Goal: Find specific page/section: Find specific page/section

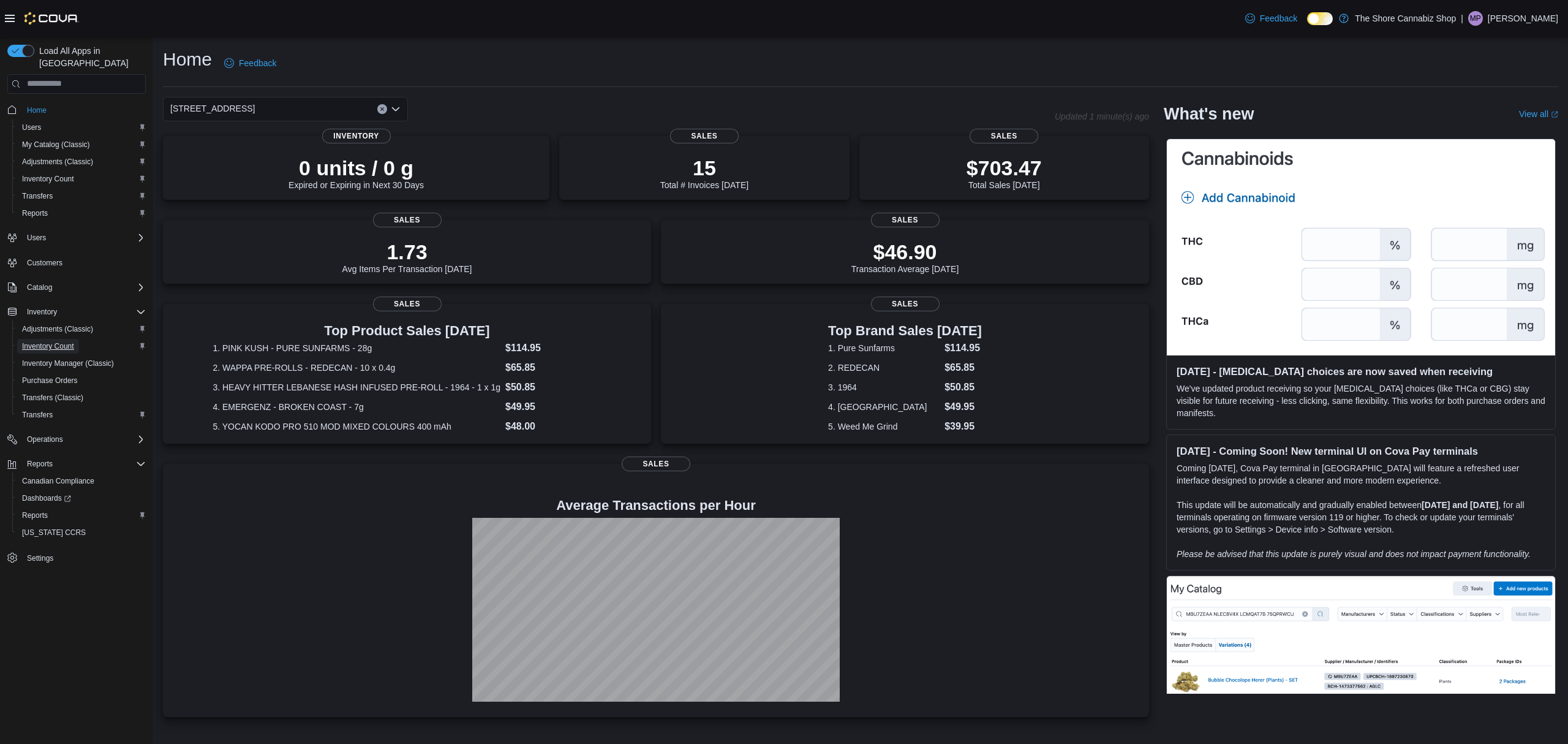
click at [52, 341] on span "Inventory Count" at bounding box center [48, 346] width 52 height 10
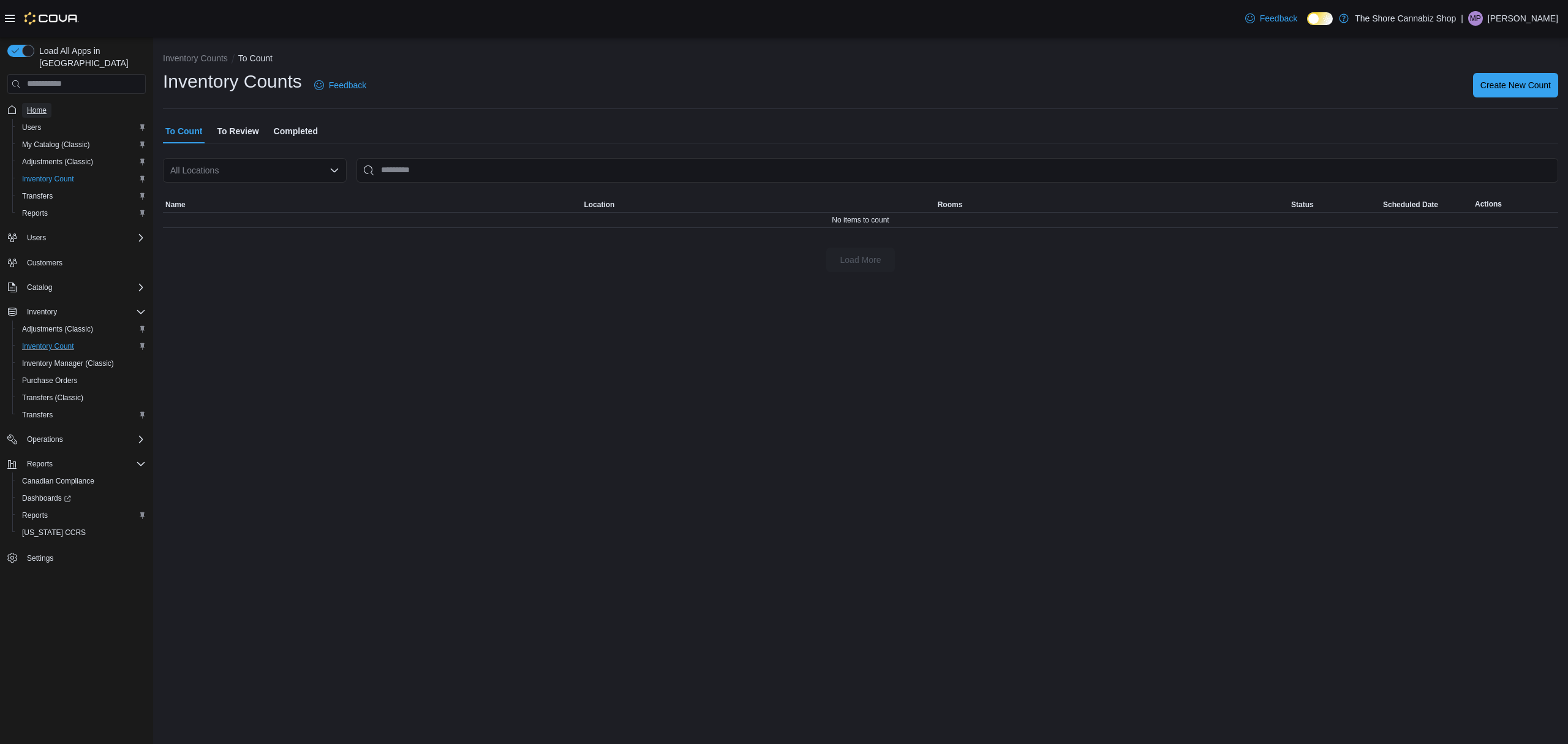
click at [28, 106] on span "Home" at bounding box center [37, 110] width 20 height 10
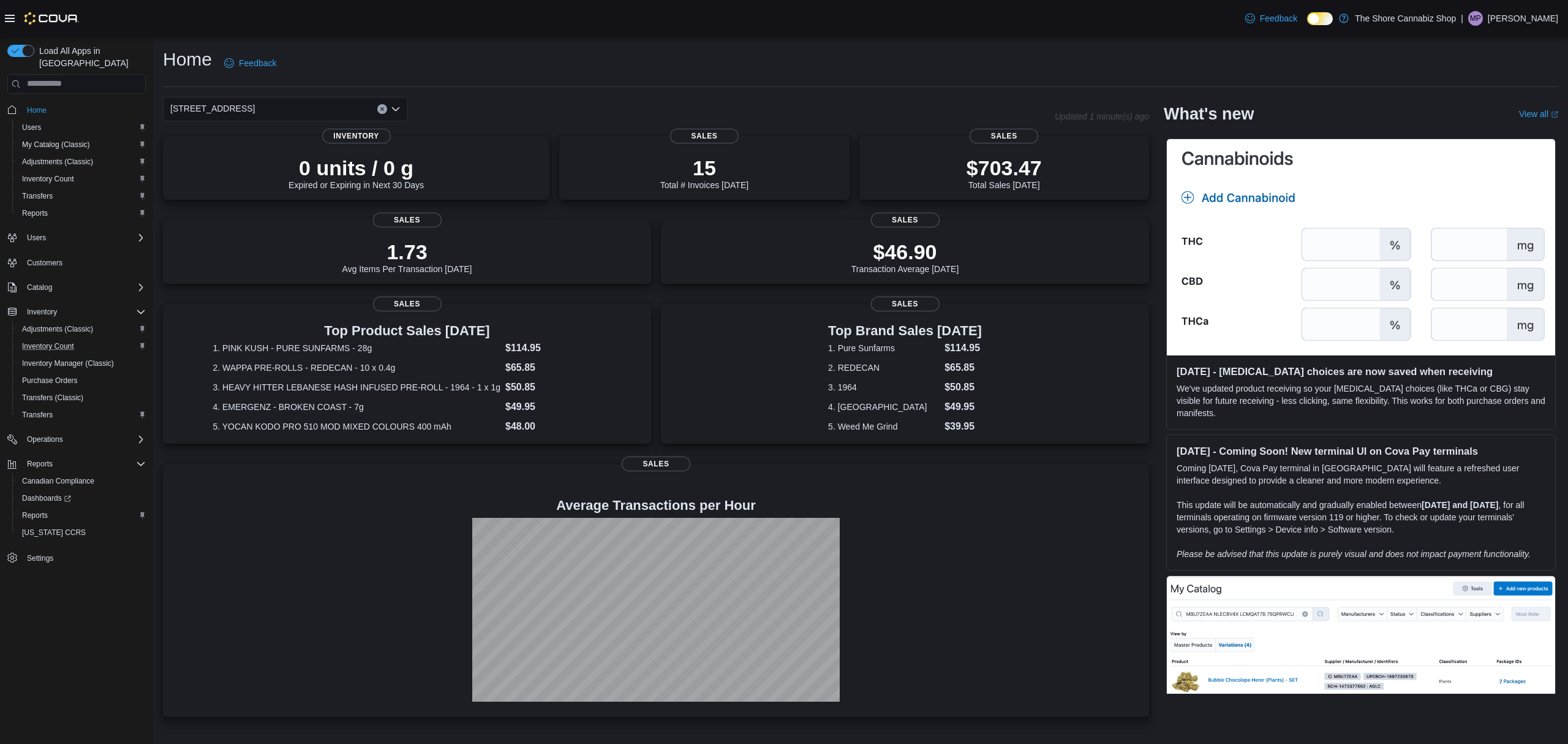
click at [421, 67] on div "Home Feedback" at bounding box center [861, 62] width 1396 height 32
click at [397, 61] on div "Home Feedback" at bounding box center [861, 62] width 1396 height 32
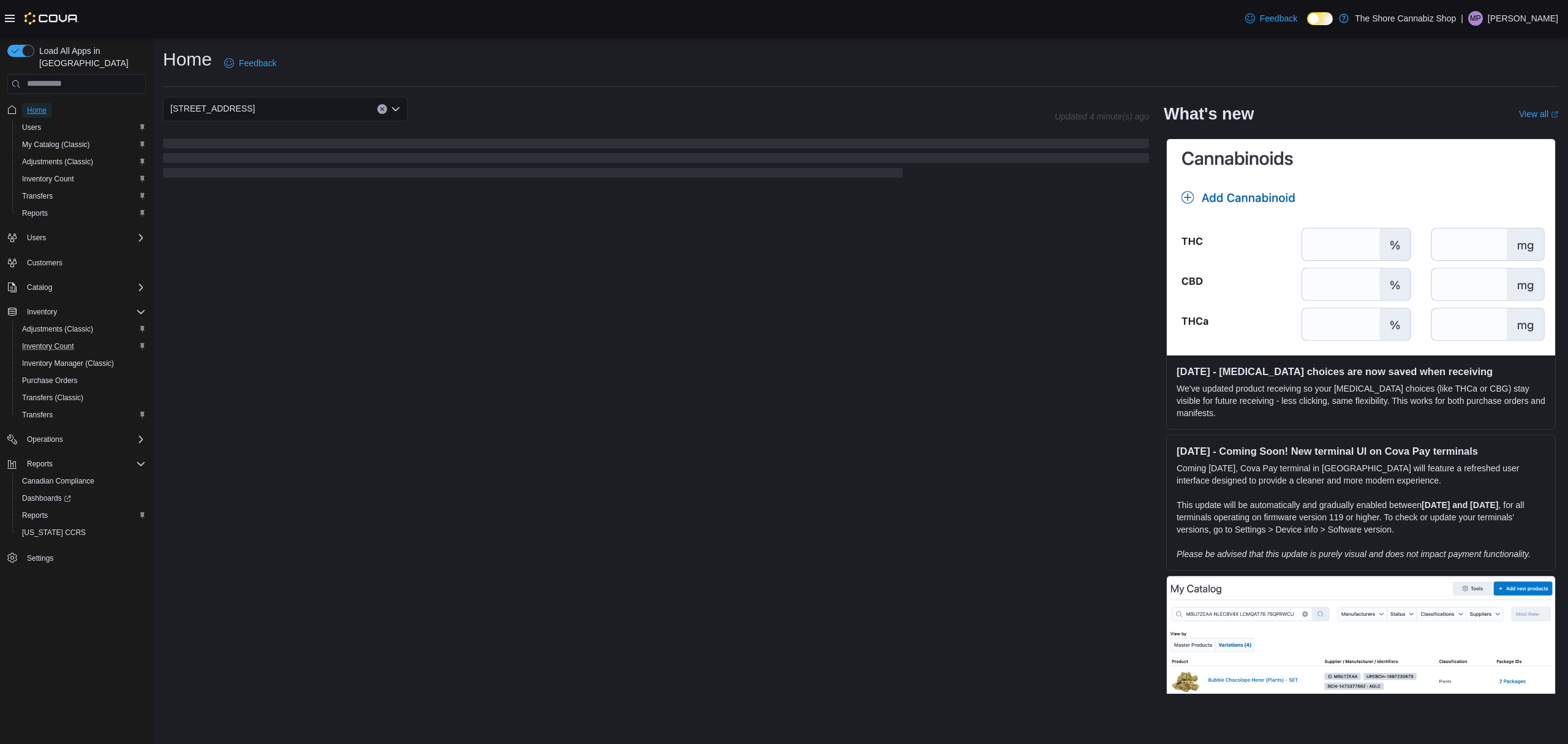
click at [40, 106] on span "Home" at bounding box center [37, 110] width 20 height 10
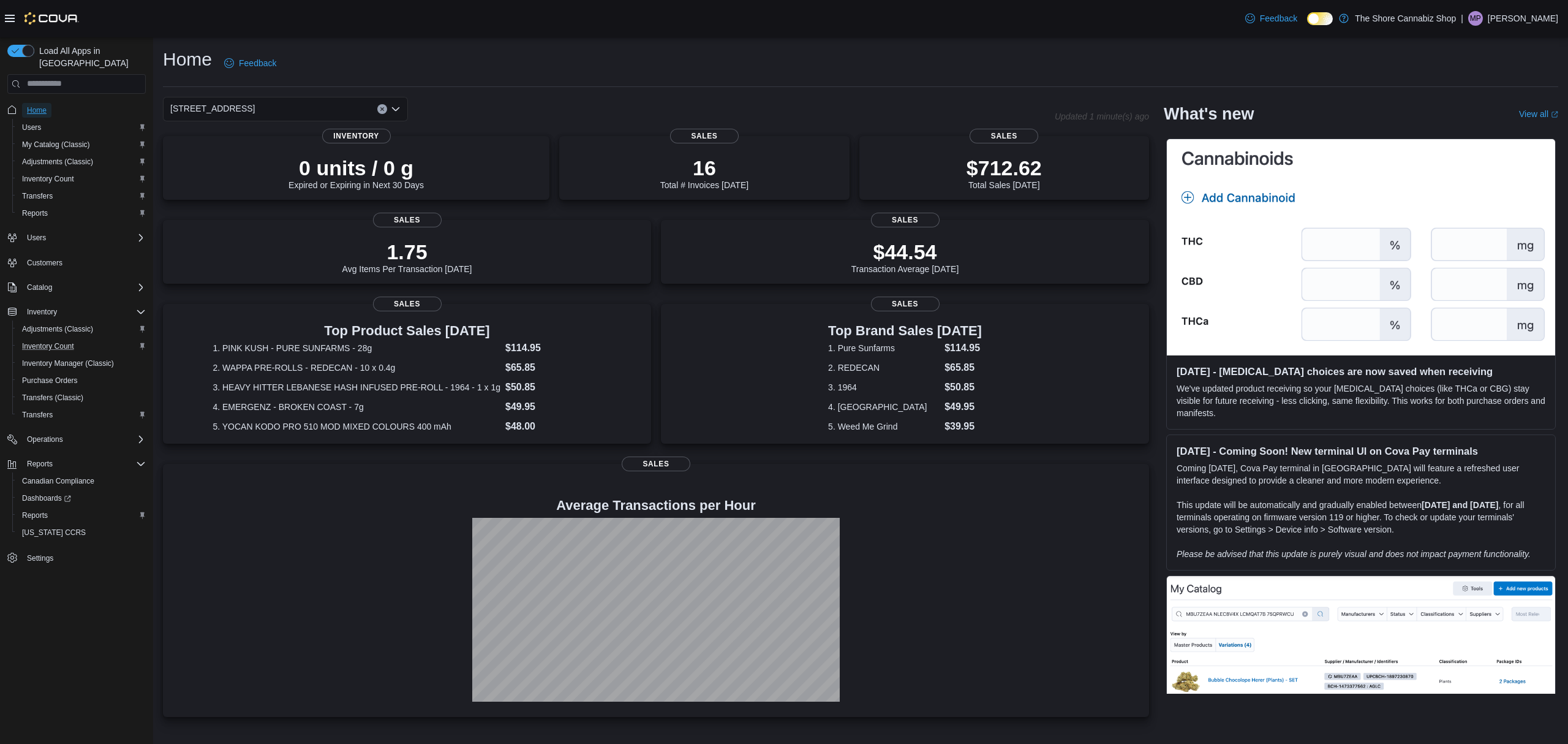
click at [37, 106] on span "Home" at bounding box center [37, 110] width 20 height 10
click at [32, 123] on span "Users" at bounding box center [31, 127] width 19 height 10
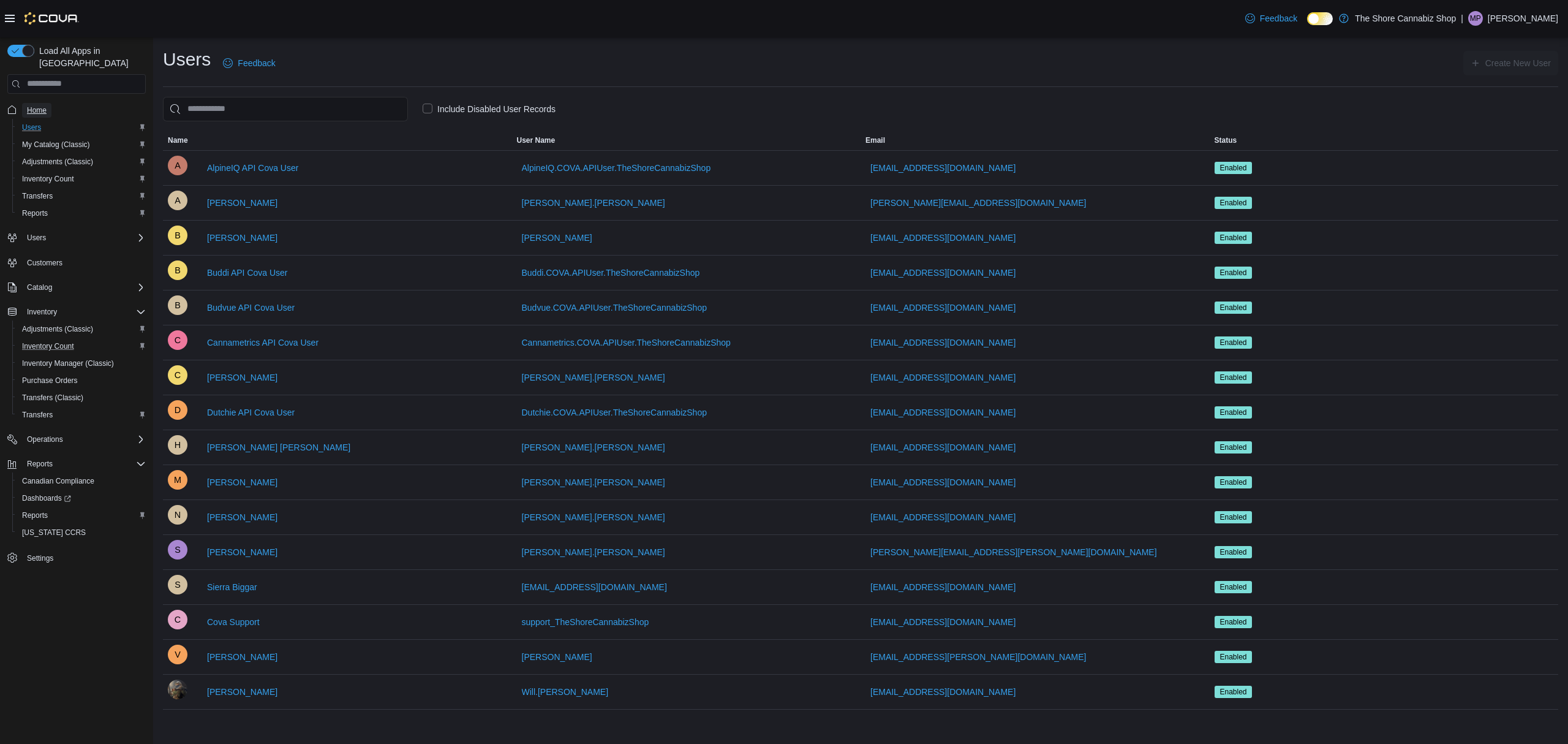
click at [37, 106] on span "Home" at bounding box center [37, 110] width 20 height 10
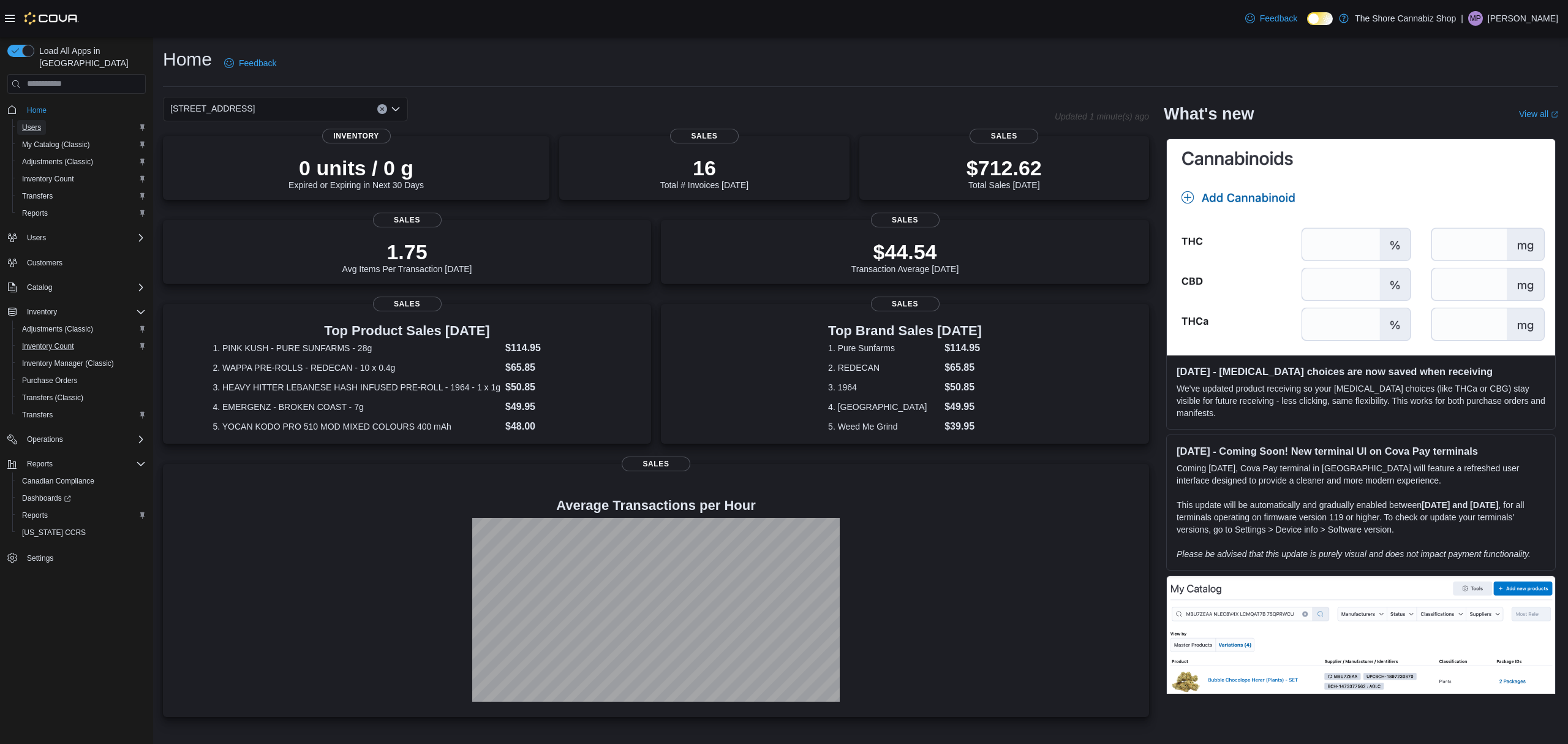
click at [30, 123] on span "Users" at bounding box center [31, 127] width 19 height 10
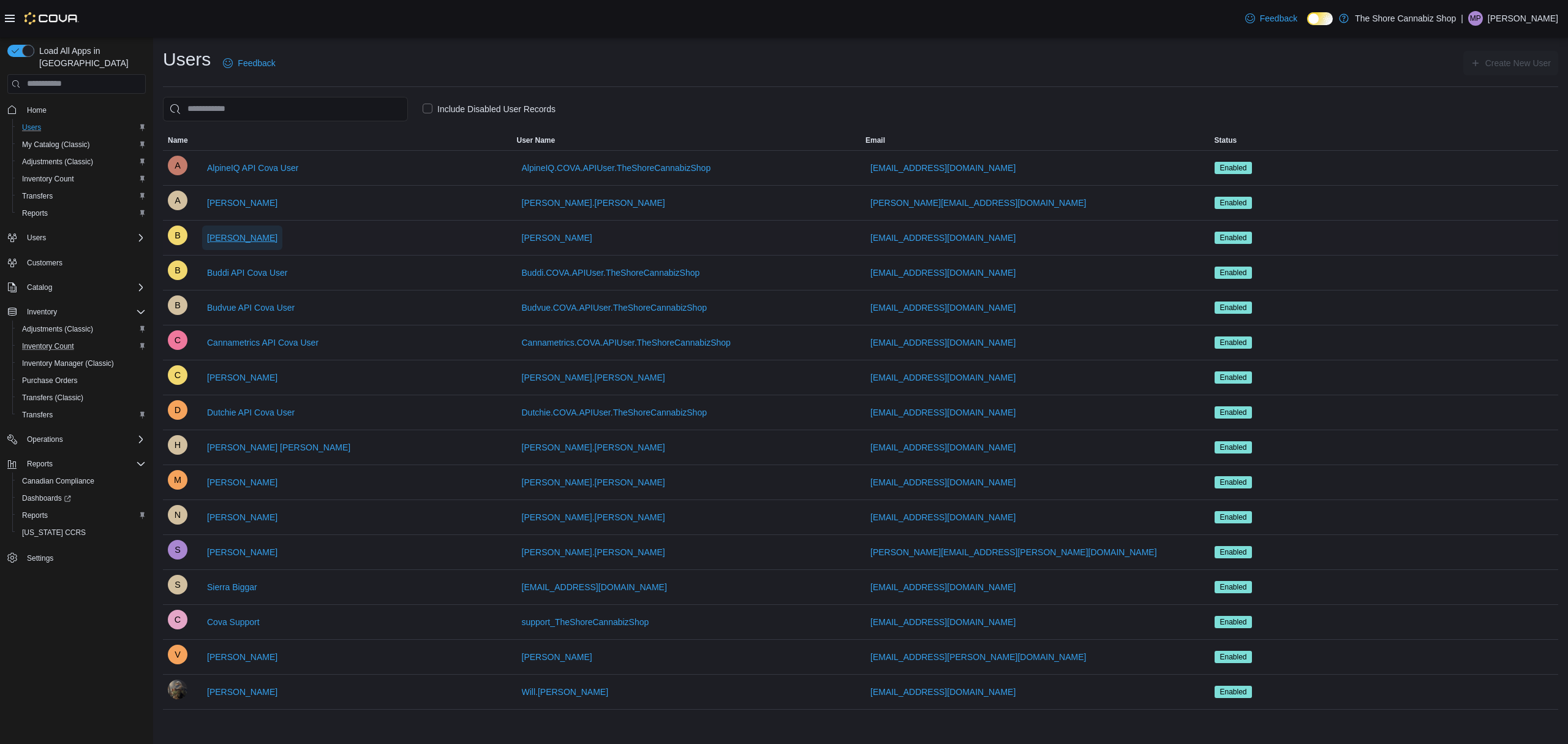
click at [228, 232] on span "[PERSON_NAME]" at bounding box center [242, 238] width 70 height 13
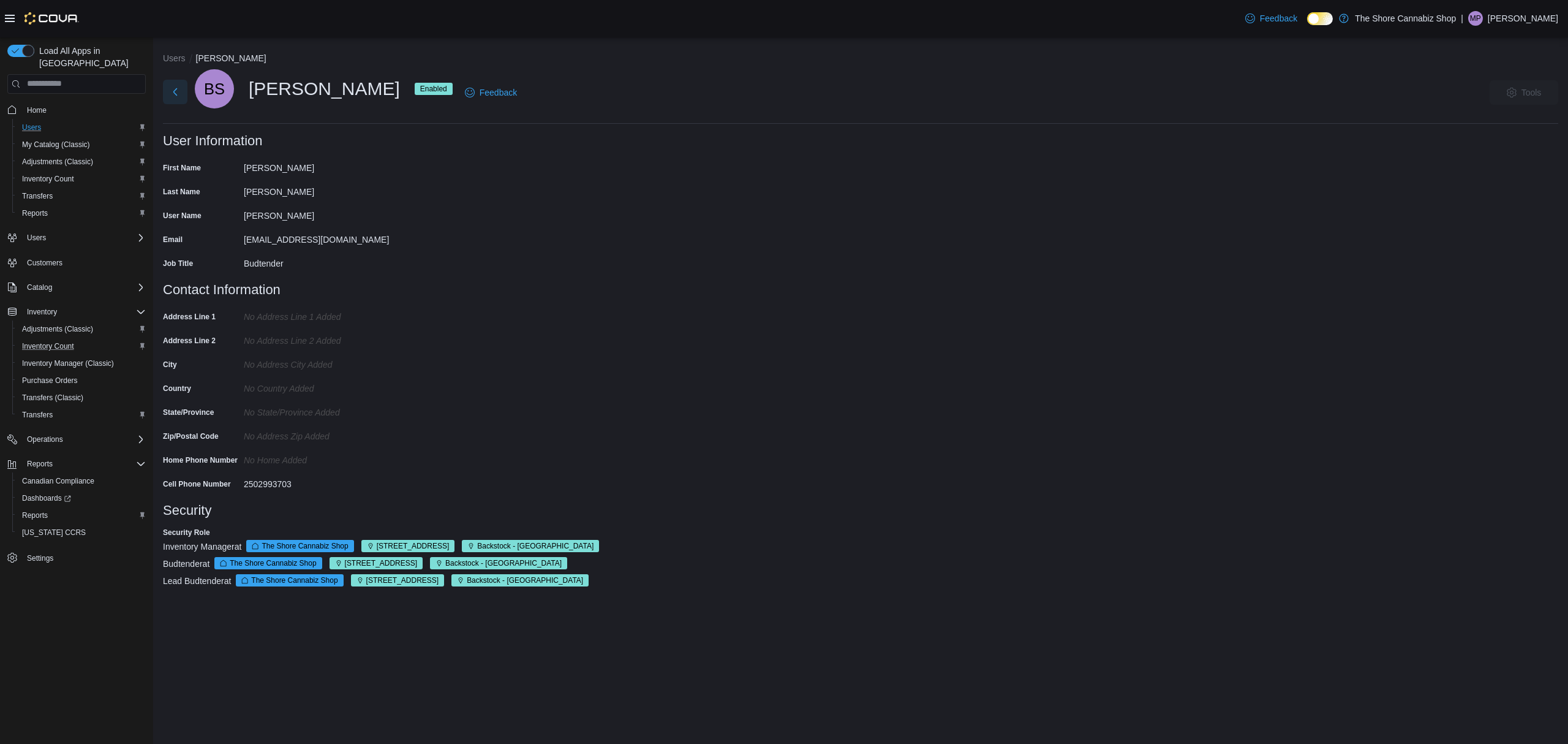
click at [172, 97] on button "Next" at bounding box center [175, 91] width 24 height 24
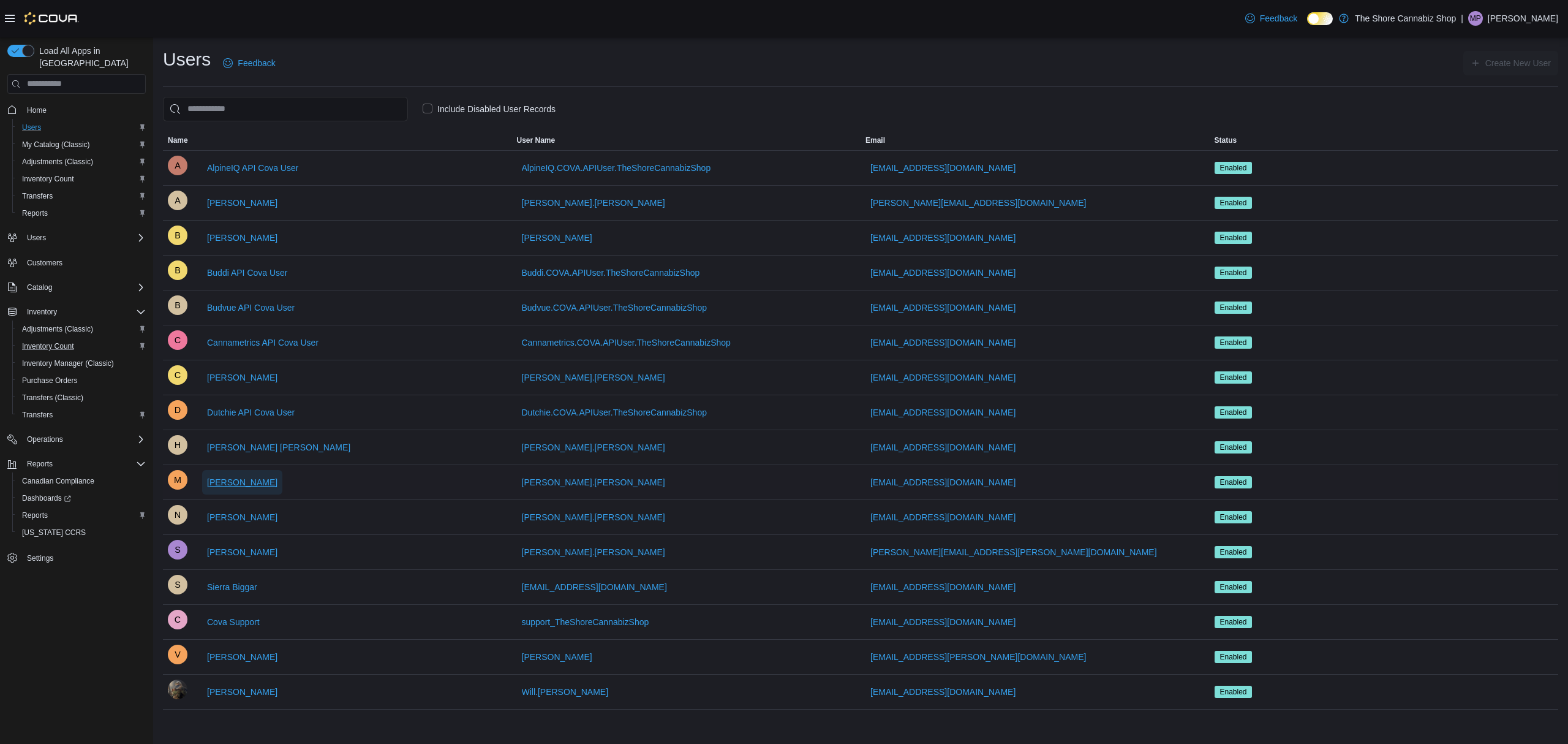
click at [227, 488] on span "[PERSON_NAME]" at bounding box center [242, 482] width 70 height 13
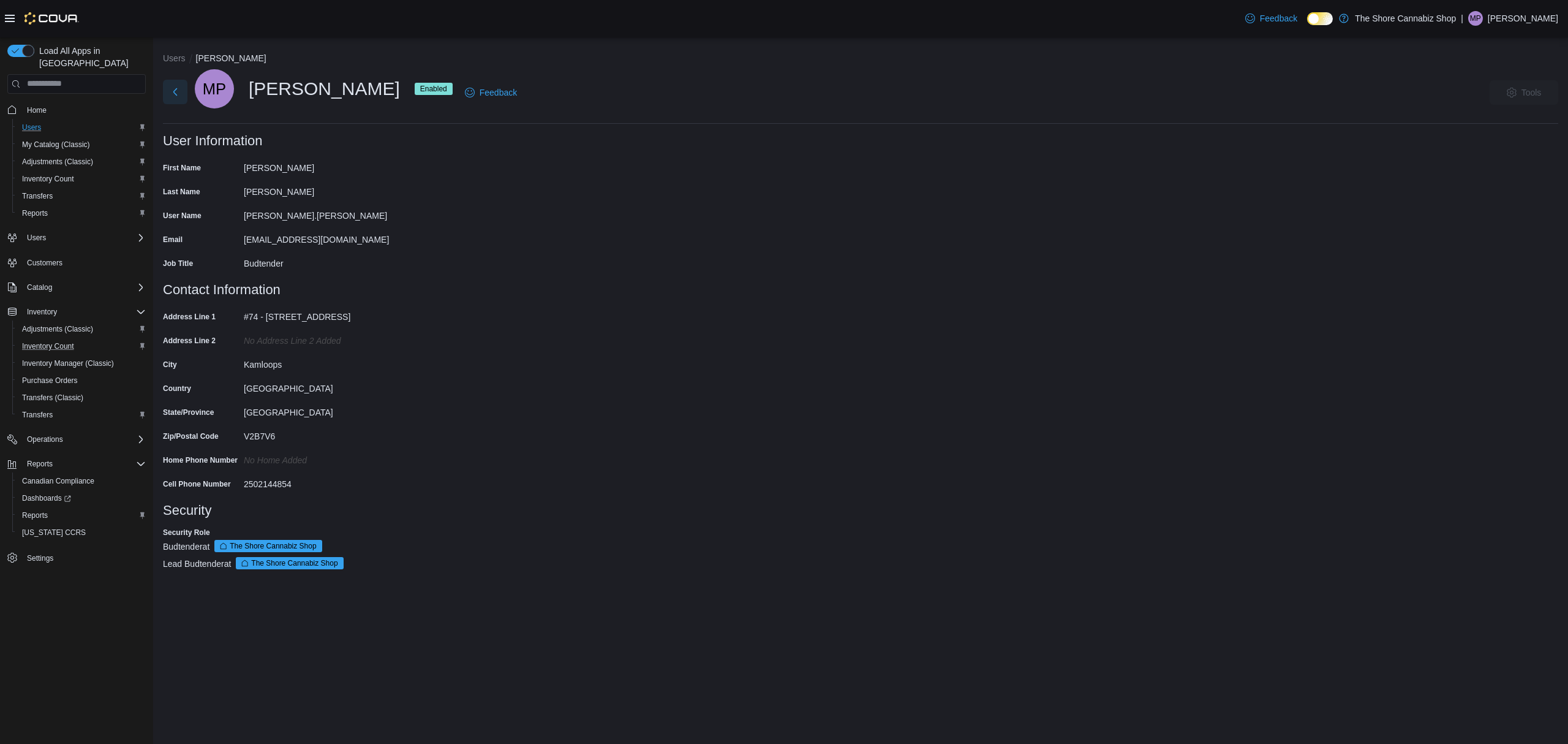
click at [174, 93] on button "Next" at bounding box center [175, 91] width 24 height 24
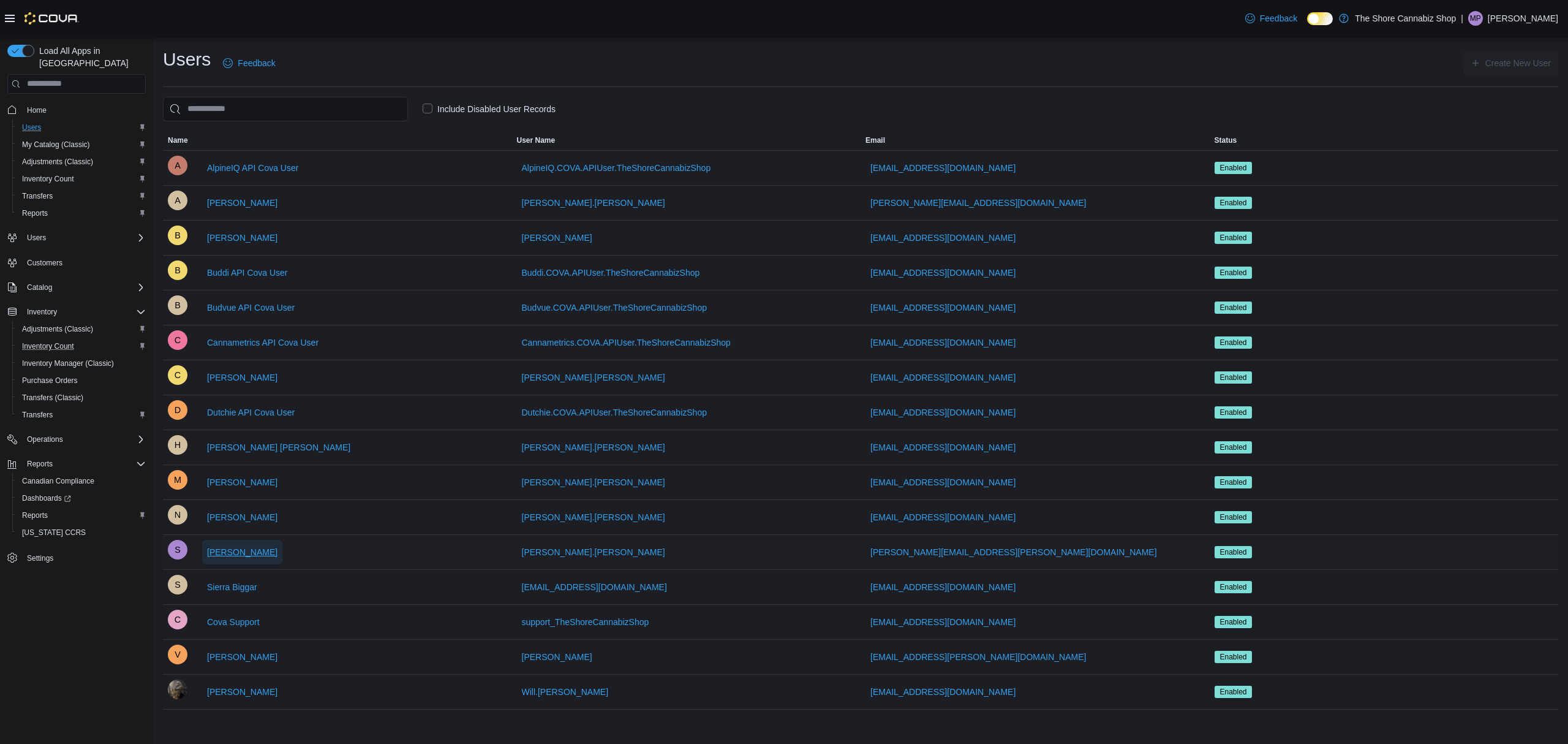
click at [248, 562] on span "[PERSON_NAME]" at bounding box center [242, 552] width 70 height 24
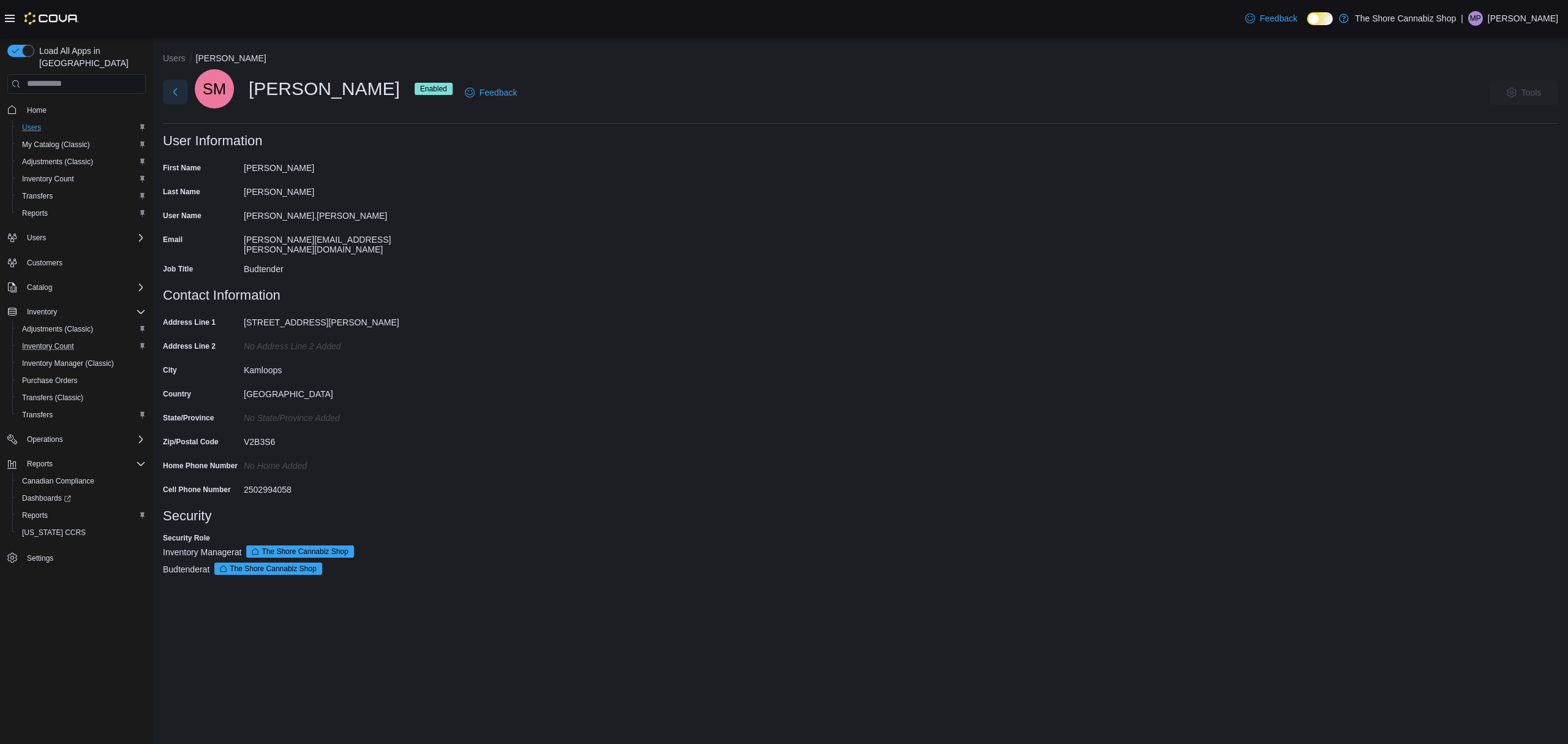
click at [168, 92] on button "Next" at bounding box center [175, 91] width 24 height 24
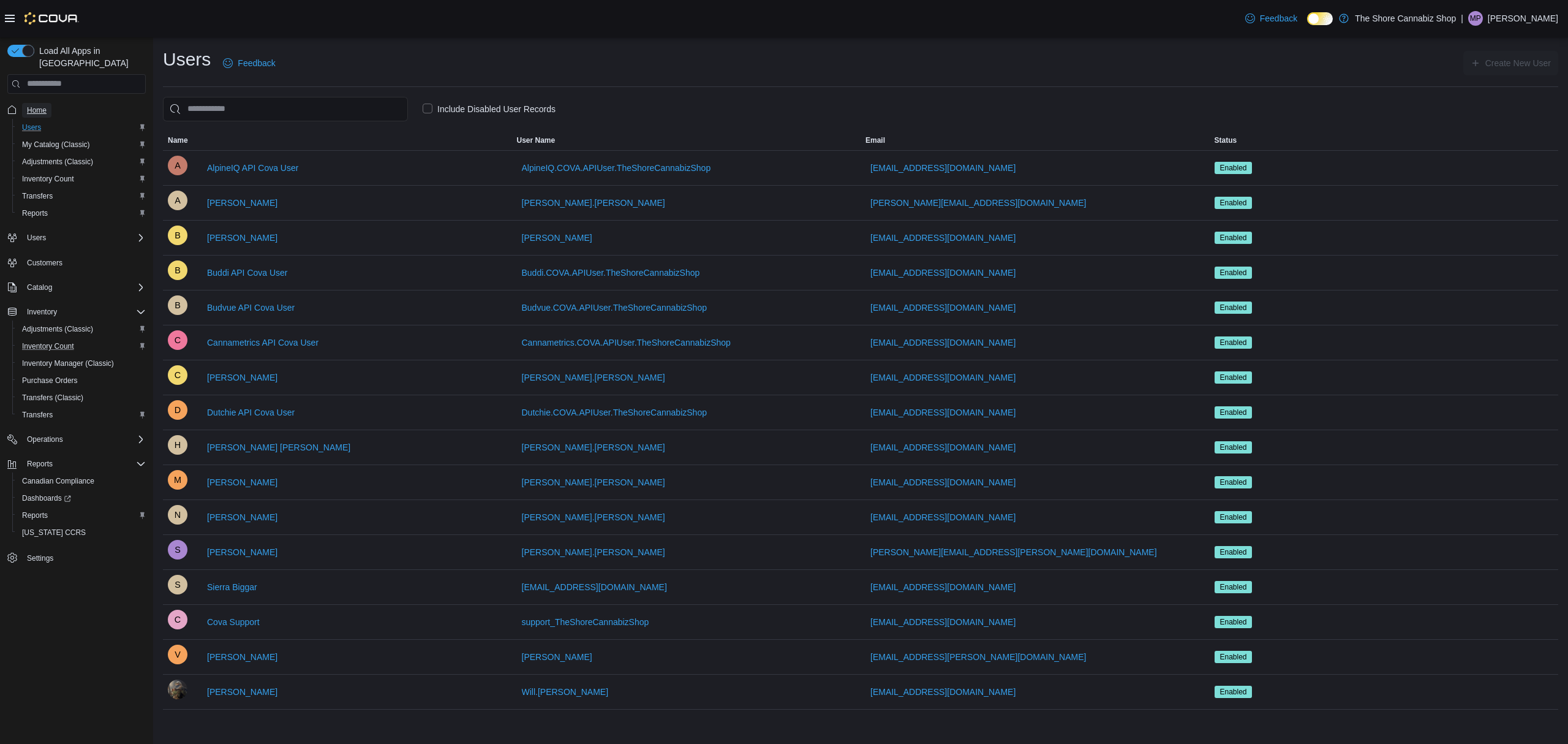
click at [34, 106] on span "Home" at bounding box center [37, 110] width 20 height 10
